Goal: Transaction & Acquisition: Purchase product/service

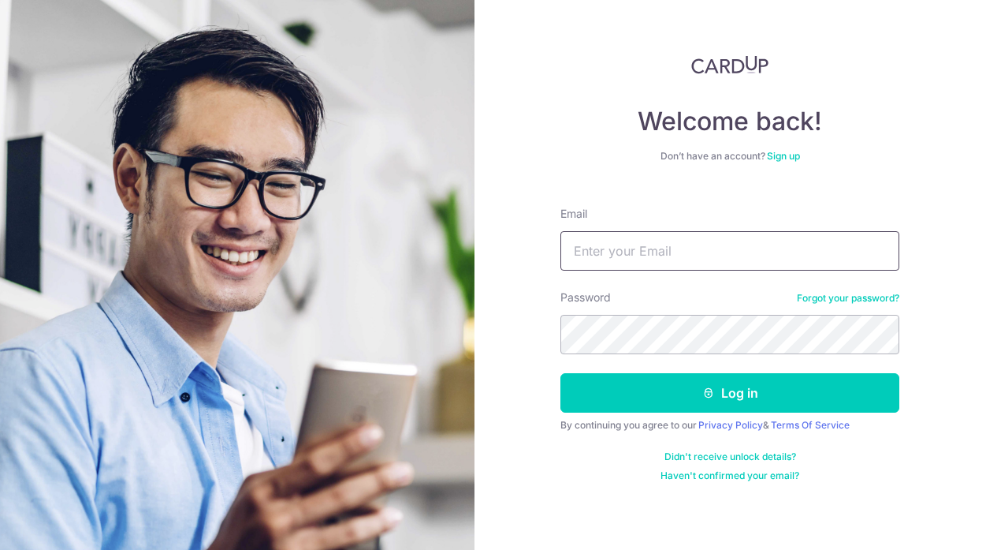
click at [703, 242] on input "Email" at bounding box center [730, 250] width 339 height 39
type input "sunandinilal@yahoo.com"
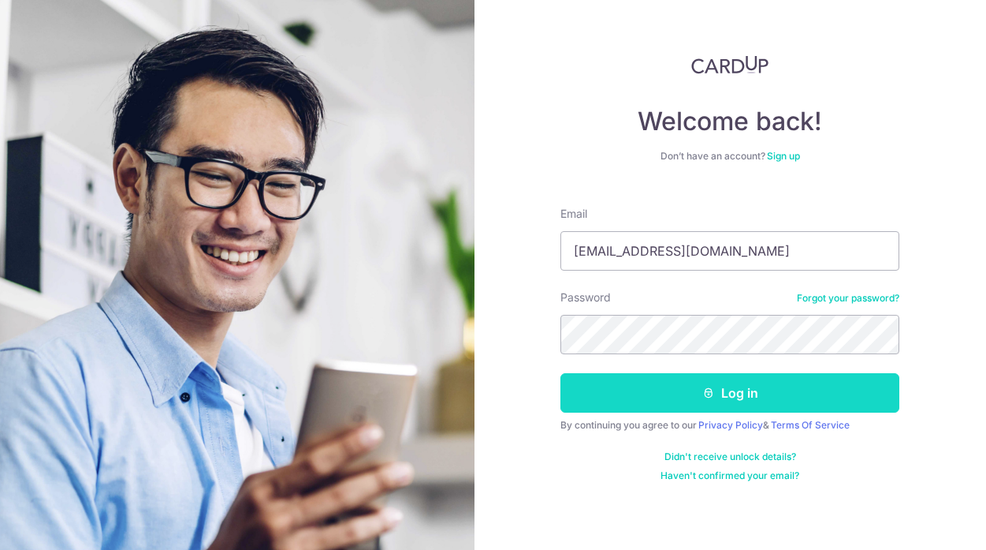
click at [733, 397] on button "Log in" at bounding box center [730, 392] width 339 height 39
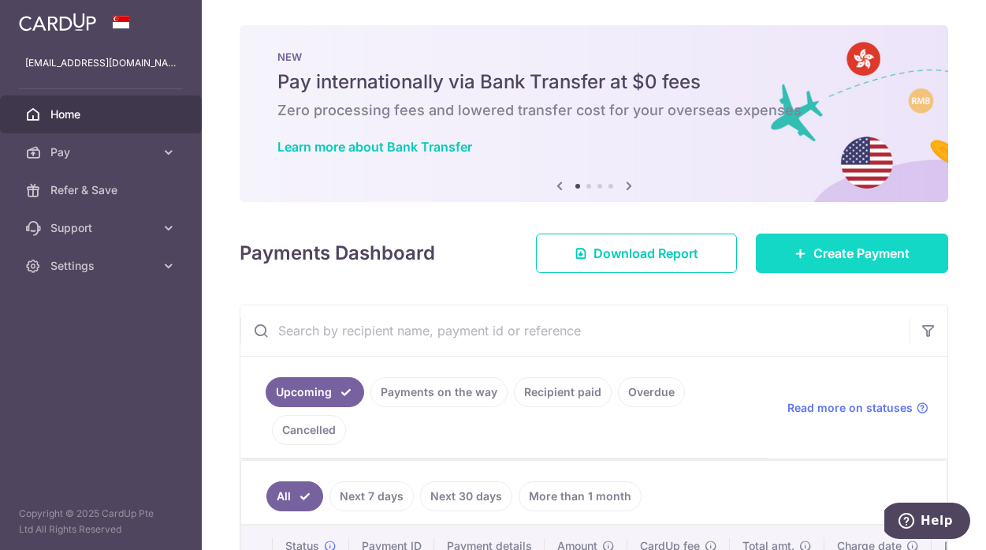
click at [825, 254] on span "Create Payment" at bounding box center [862, 253] width 96 height 19
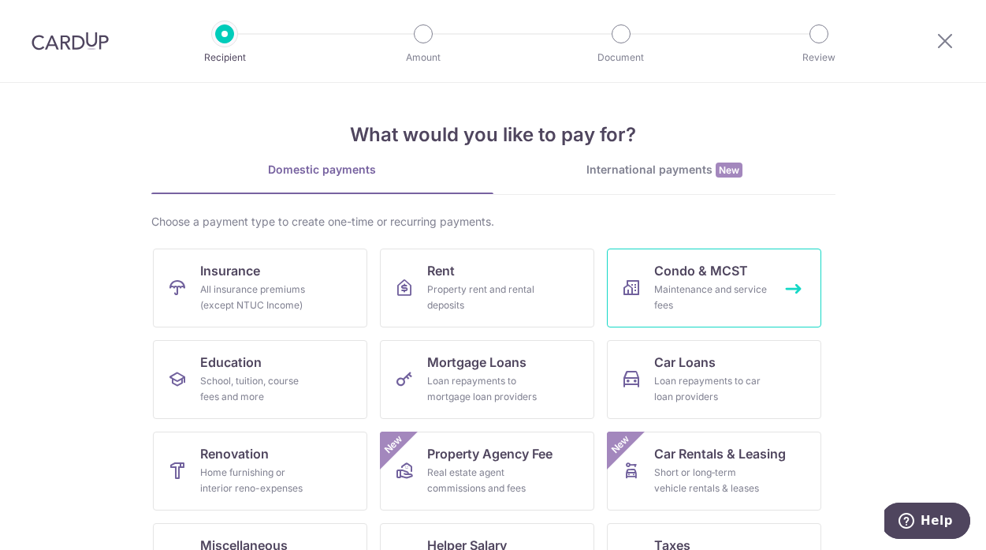
click at [668, 282] on div "Maintenance and service fees" at bounding box center [711, 297] width 114 height 32
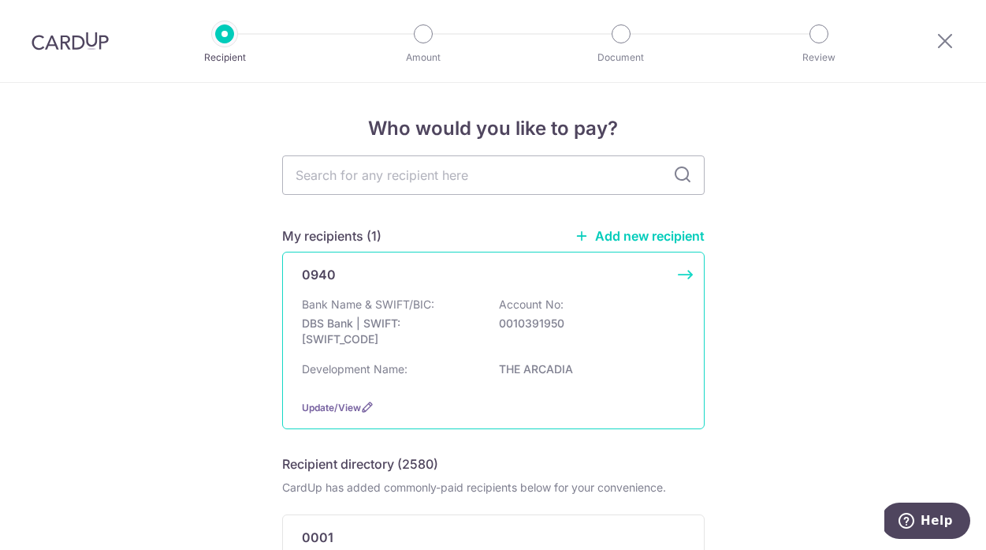
click at [539, 356] on div "Bank Name & SWIFT/BIC: DBS Bank | SWIFT: DBSSSGSGXXX Account No: 0010391950 Dev…" at bounding box center [493, 341] width 383 height 90
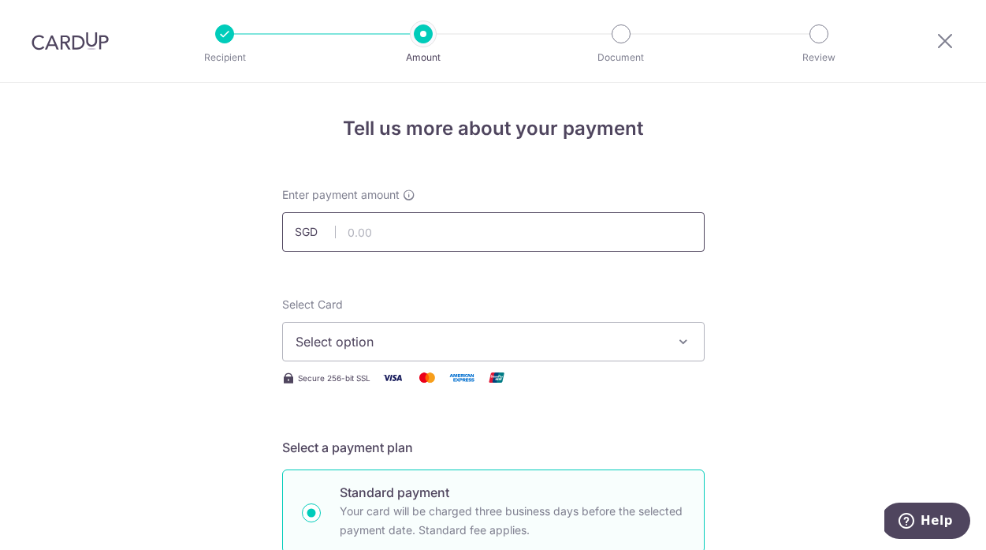
click at [457, 231] on input "text" at bounding box center [493, 231] width 423 height 39
type input "4"
type input "4,708.80"
click at [680, 341] on icon "button" at bounding box center [684, 342] width 16 height 16
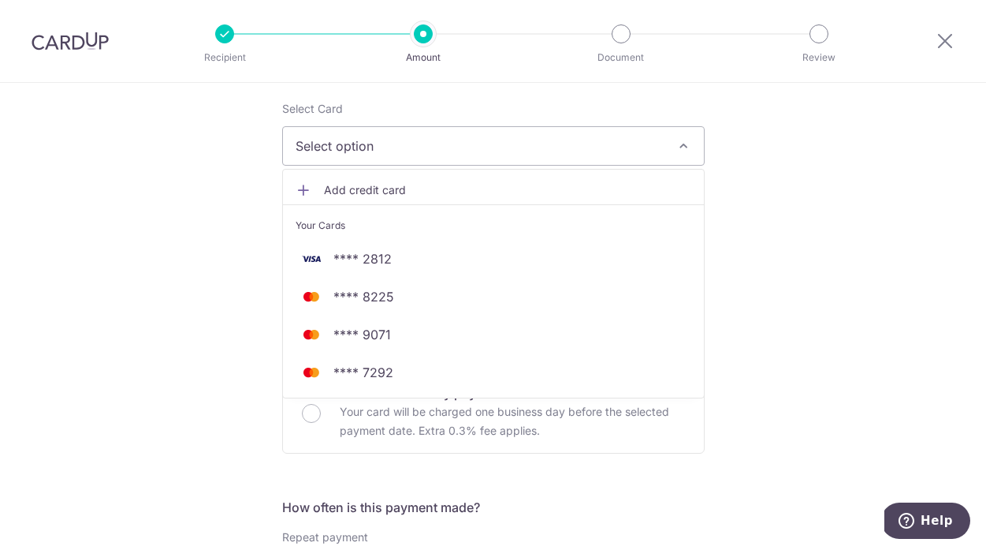
scroll to position [199, 0]
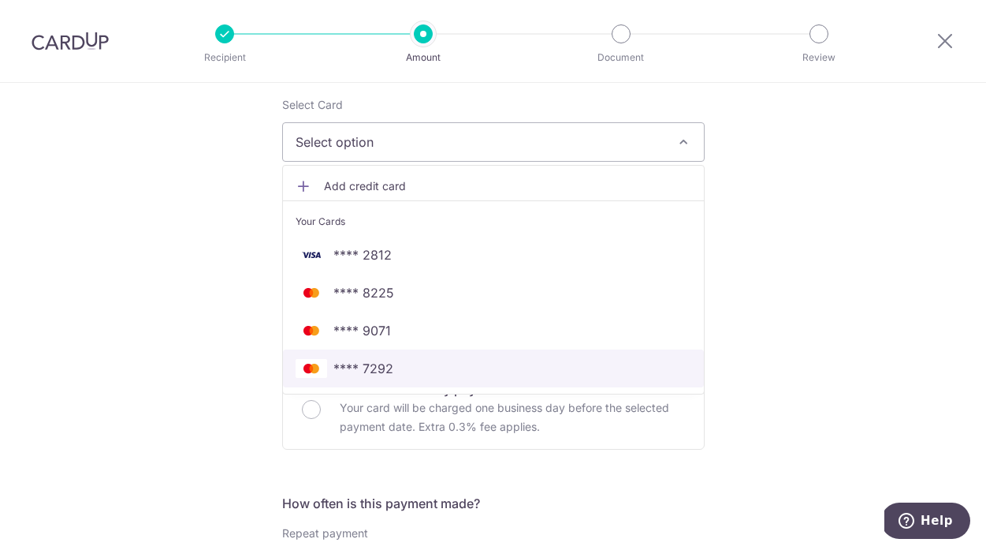
click at [517, 385] on link "**** 7292" at bounding box center [493, 368] width 421 height 38
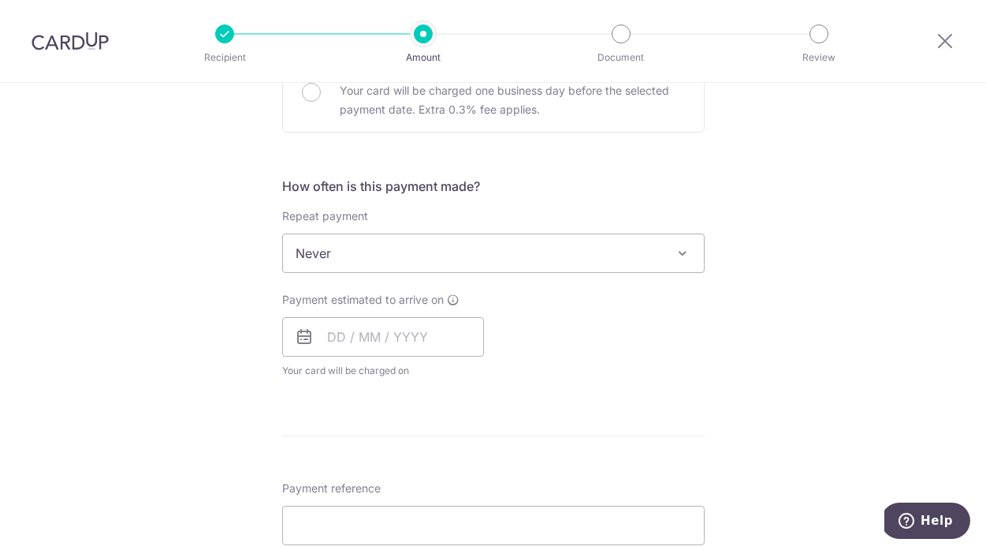
scroll to position [520, 0]
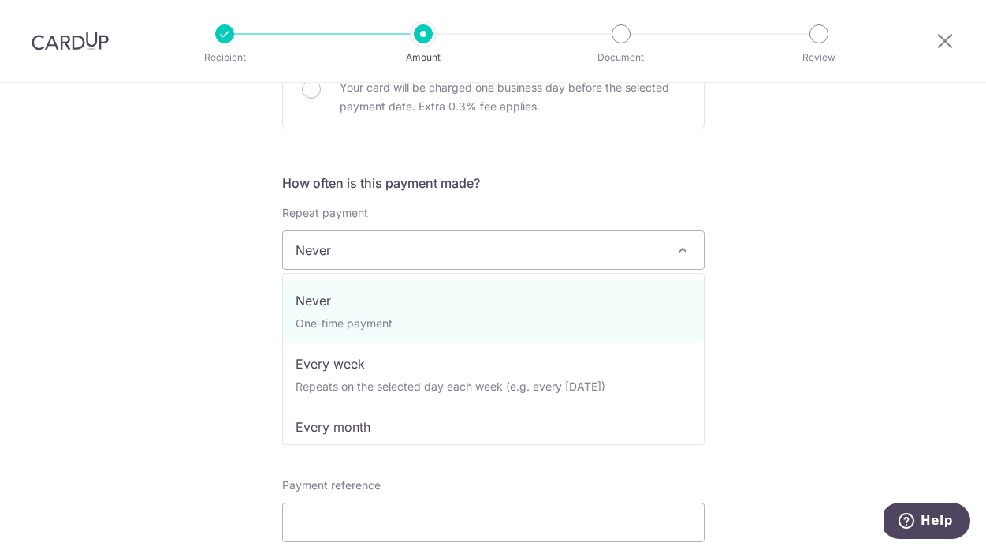
click at [680, 248] on span at bounding box center [682, 249] width 19 height 19
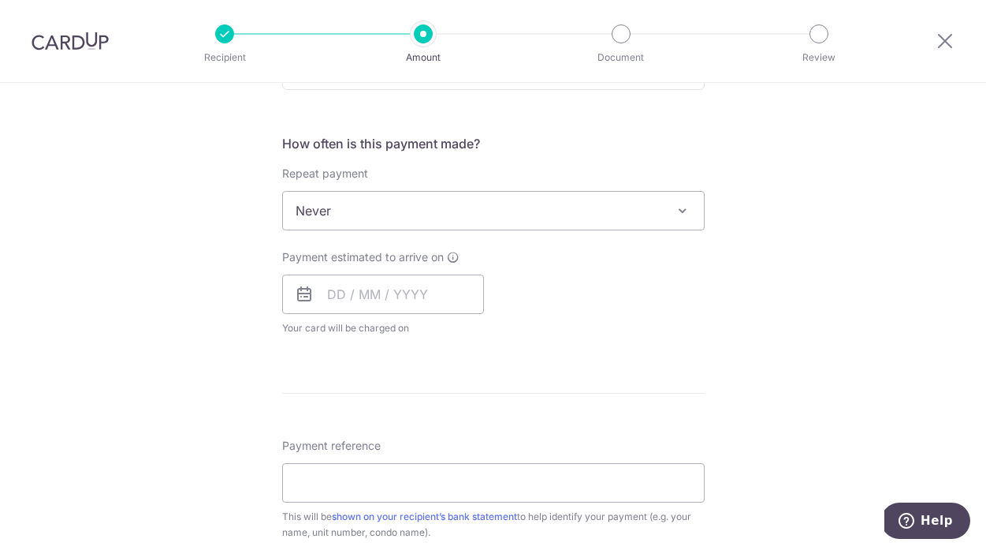
scroll to position [565, 0]
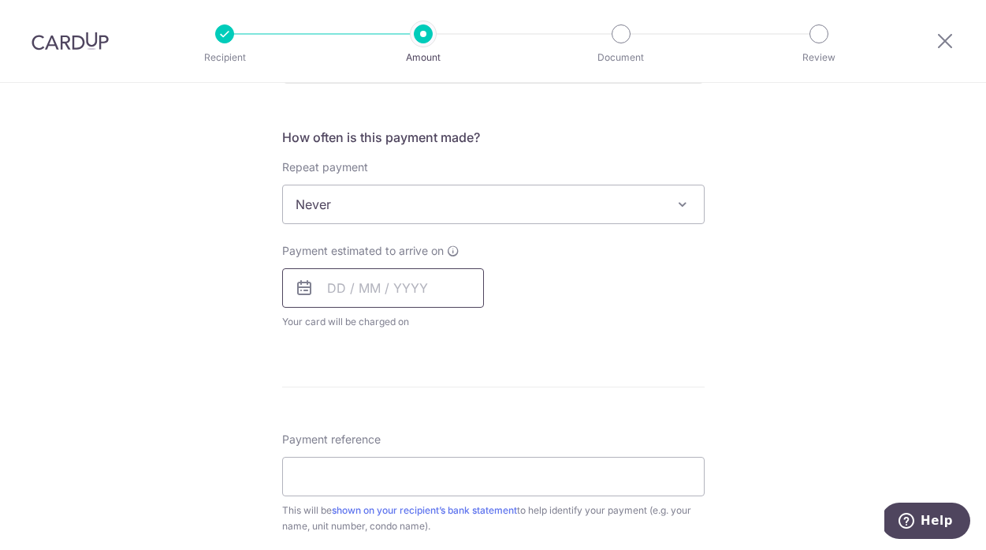
click at [330, 281] on input "text" at bounding box center [383, 287] width 202 height 39
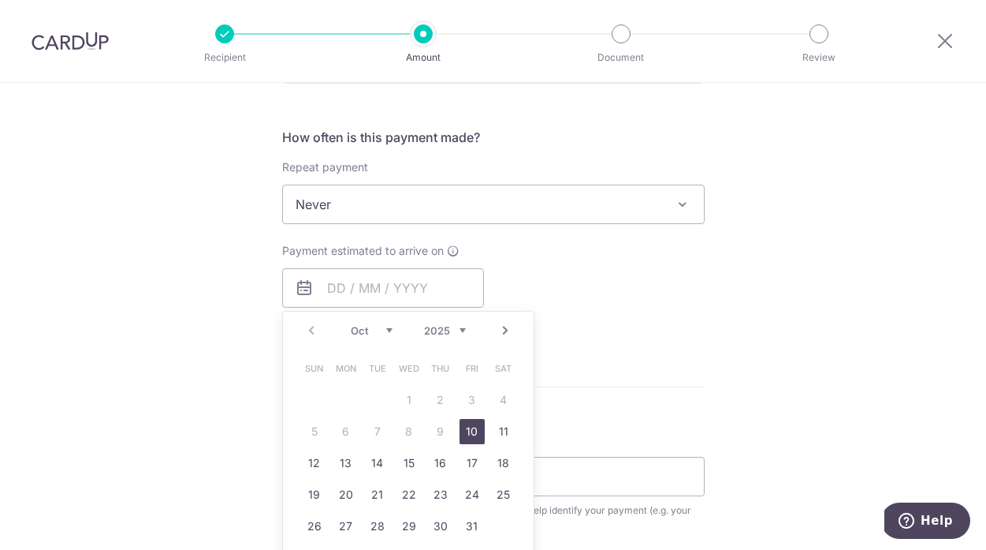
click at [342, 332] on div "Prev Next Oct Nov Dec 2025 2026 2027 2028 2029 2030 2031 2032 2033 2034 2035" at bounding box center [408, 330] width 251 height 38
click at [476, 462] on link "17" at bounding box center [472, 462] width 25 height 25
type input "[DATE]"
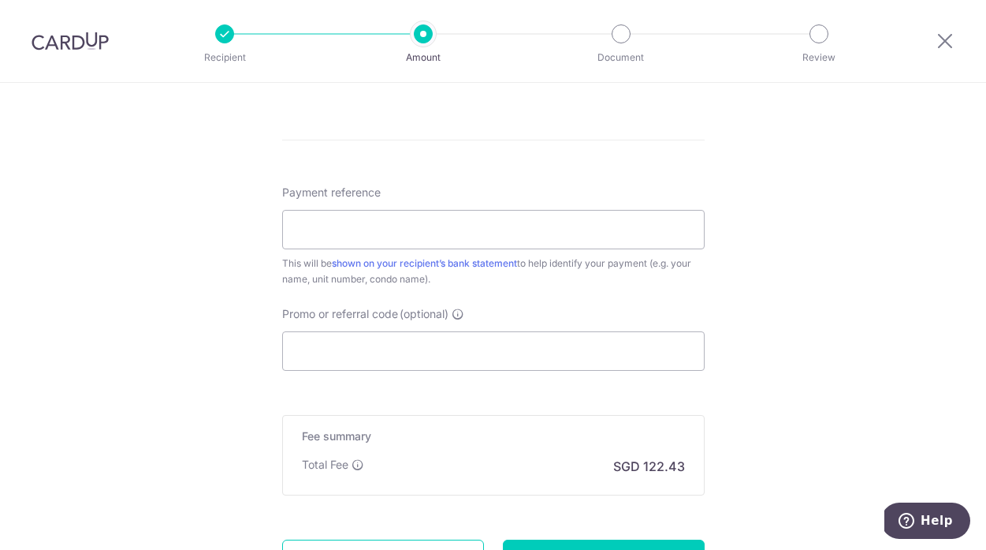
scroll to position [878, 0]
click at [483, 235] on input "Payment reference" at bounding box center [493, 228] width 423 height 39
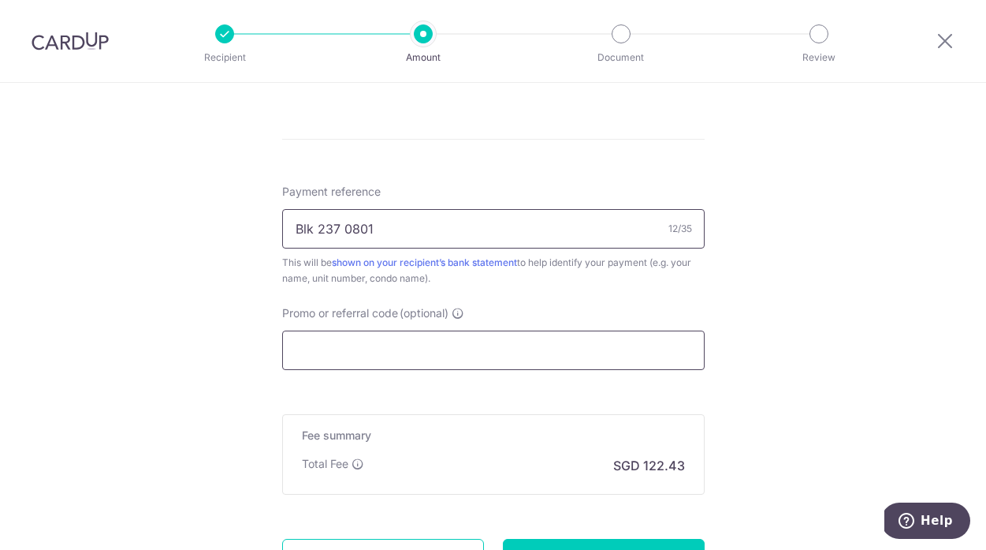
type input "Blk 237 0801"
click at [351, 360] on input "Promo or referral code (optional)" at bounding box center [493, 349] width 423 height 39
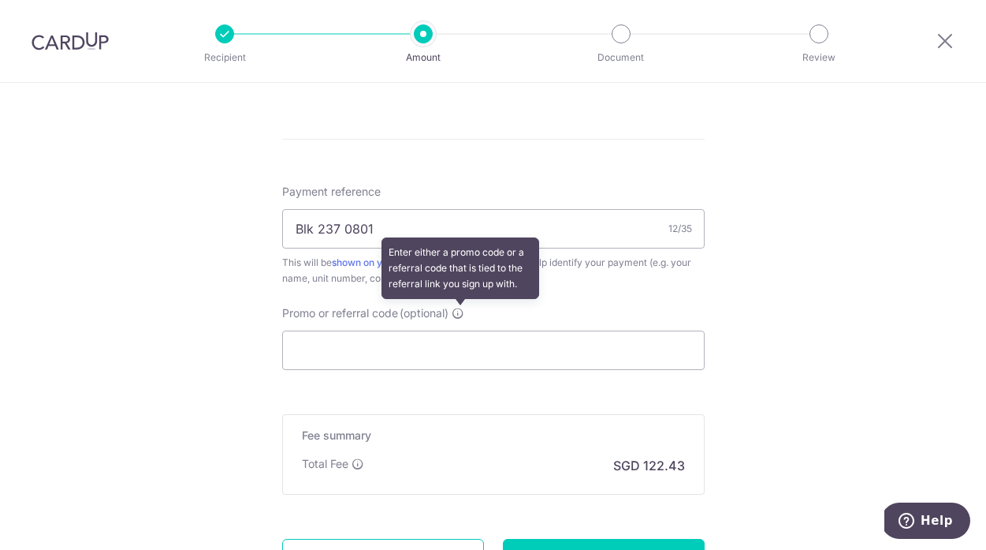
click at [459, 311] on icon at bounding box center [458, 313] width 13 height 13
click at [459, 330] on input "Promo or referral code (optional) Enter either a promo code or a referral code …" at bounding box center [493, 349] width 423 height 39
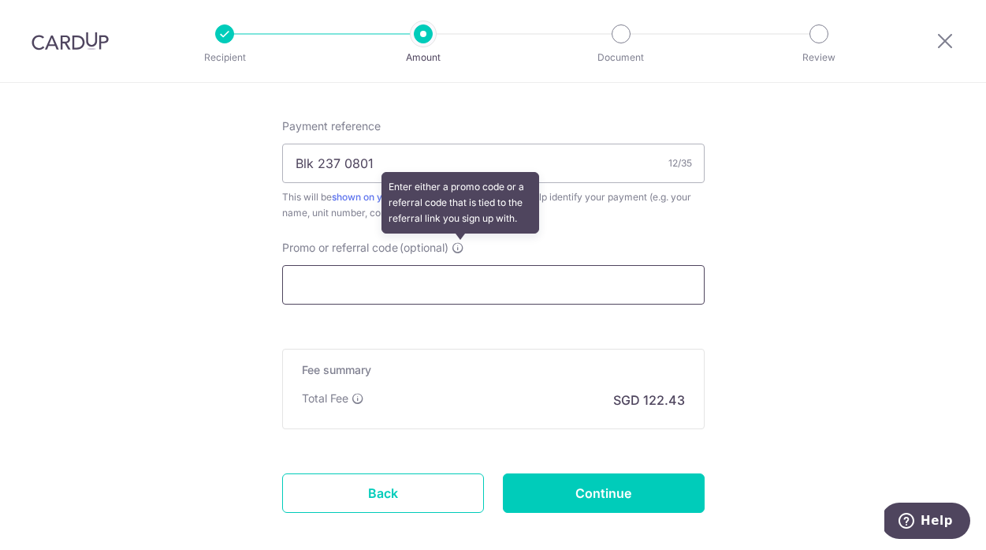
scroll to position [1024, 0]
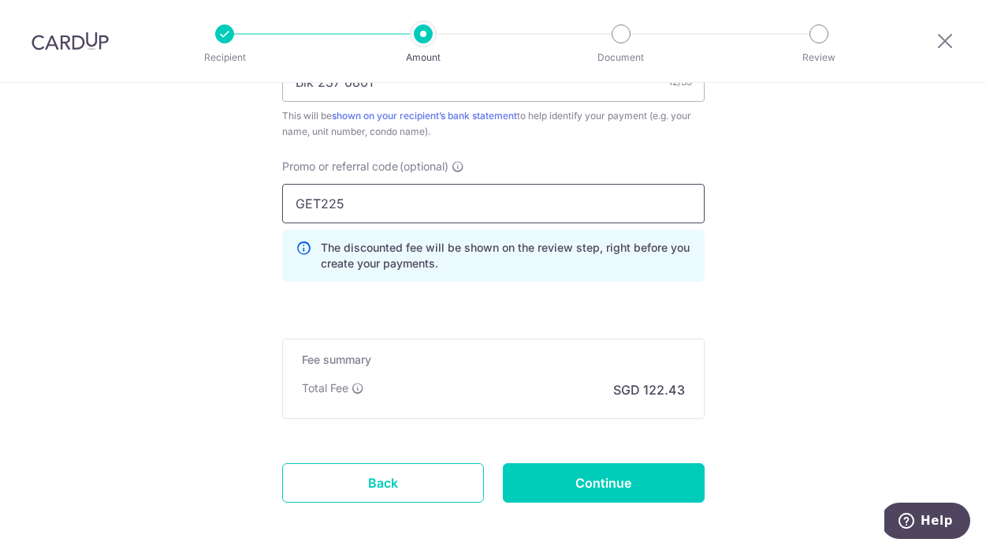
type input "GET225"
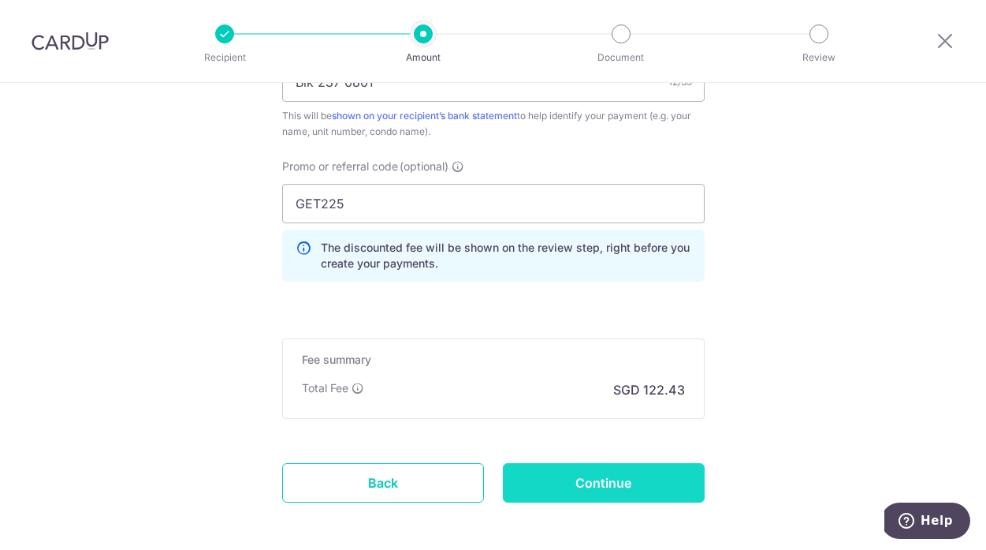
click at [614, 483] on input "Continue" at bounding box center [604, 482] width 202 height 39
